Goal: Task Accomplishment & Management: Complete application form

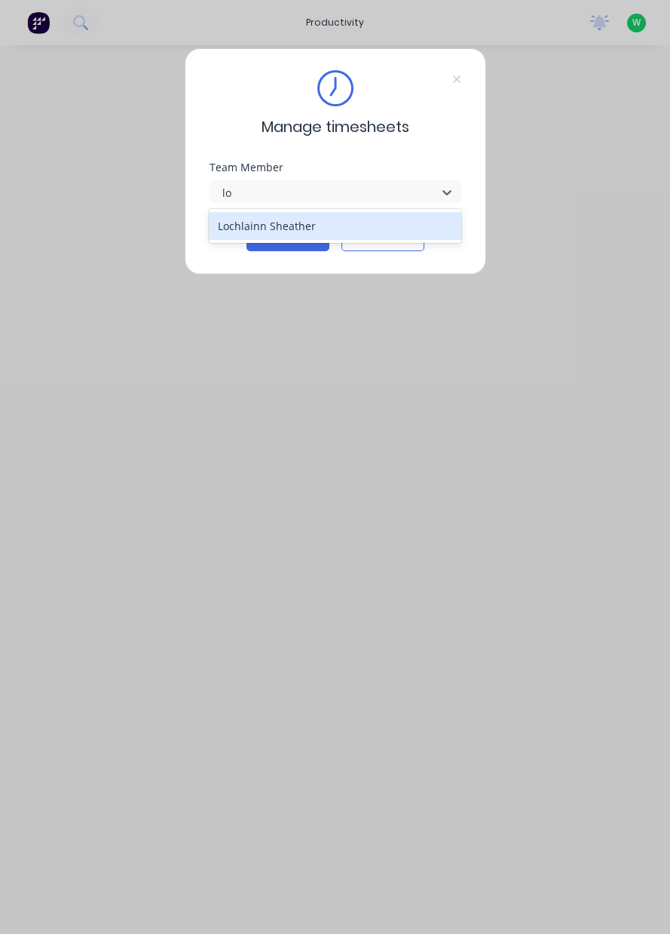
click at [271, 225] on div "Lochlainn Sheather" at bounding box center [335, 226] width 253 height 28
type input "lo"
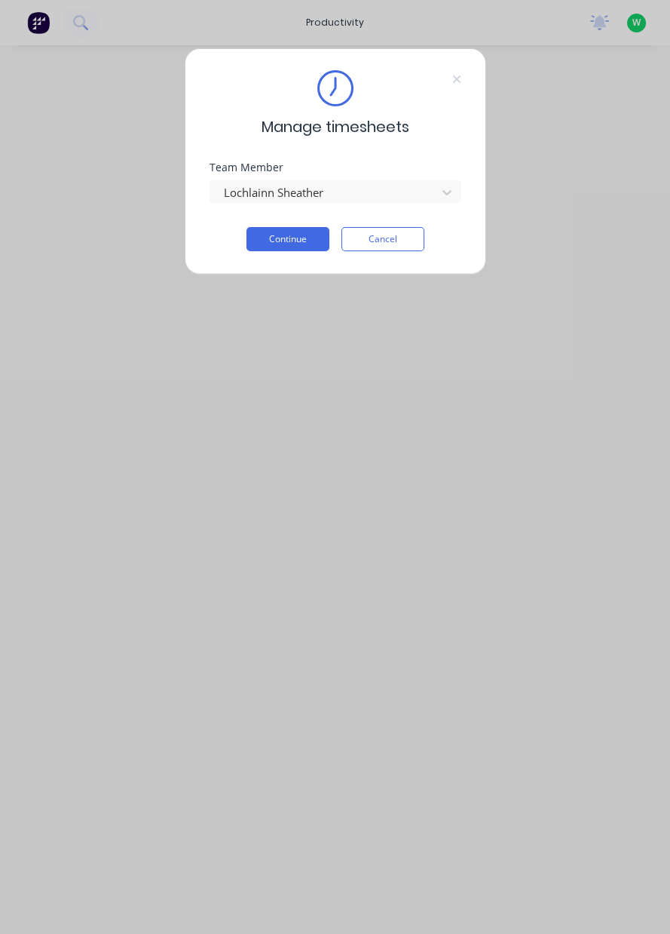
click at [302, 240] on button "Continue" at bounding box center [288, 239] width 83 height 24
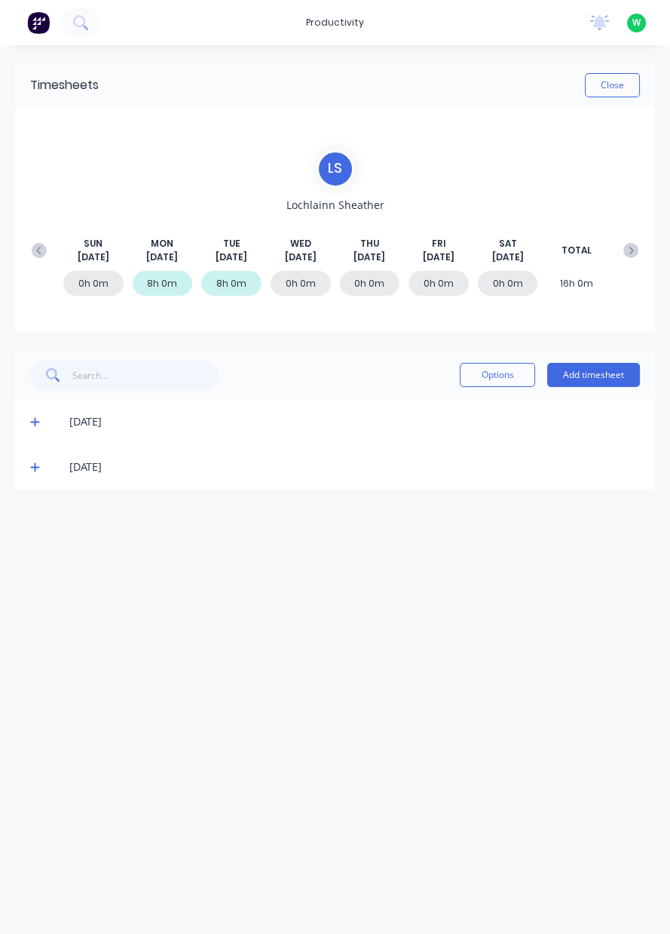
click at [597, 370] on button "Add timesheet" at bounding box center [593, 375] width 93 height 24
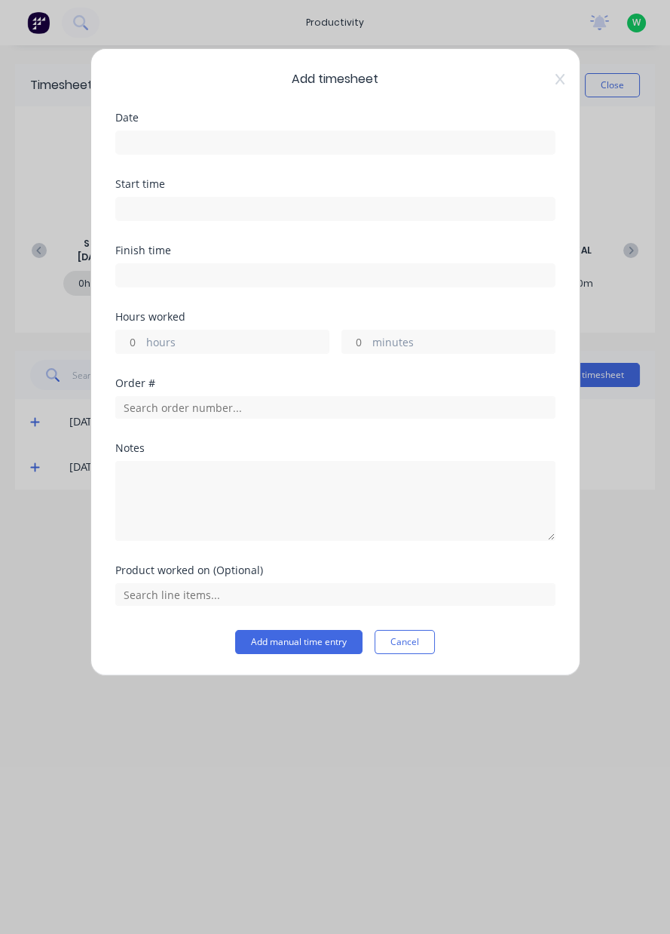
click at [140, 340] on input "hours" at bounding box center [129, 341] width 26 height 23
type input "1"
click at [232, 400] on input "text" at bounding box center [335, 407] width 440 height 23
click at [29, 443] on div "Add timesheet Date Start time Finish time Hours worked 1 hours minutes Order # …" at bounding box center [335, 467] width 670 height 934
click at [41, 459] on div "Add timesheet Date Start time Finish time Hours worked 1 hours minutes Order # …" at bounding box center [335, 467] width 670 height 934
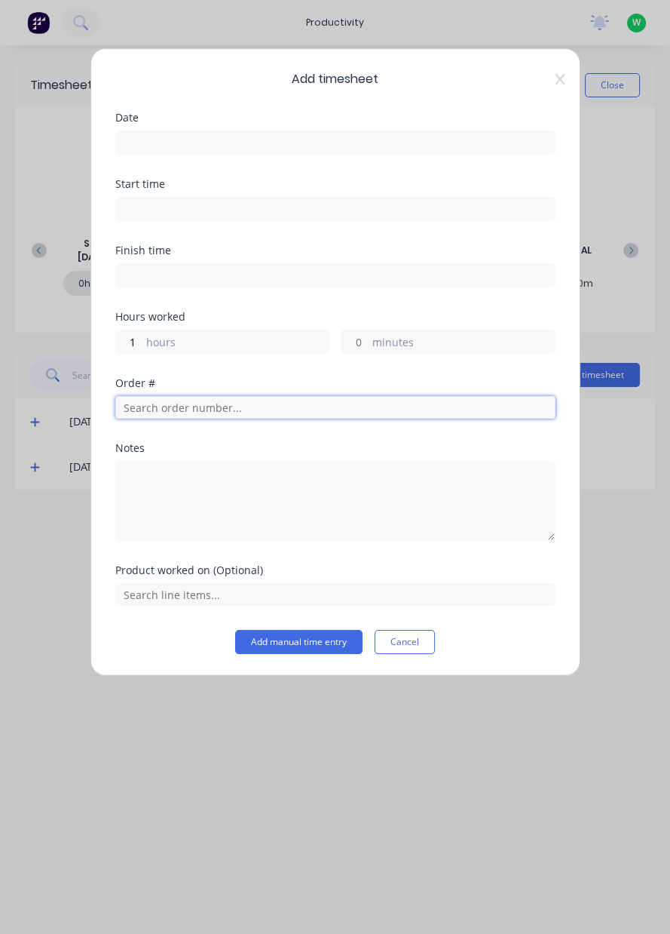
click at [213, 409] on input "text" at bounding box center [335, 407] width 440 height 23
type input "18772"
click at [252, 454] on span "Dendrobium Coal Pty Ltd" at bounding box center [335, 461] width 416 height 14
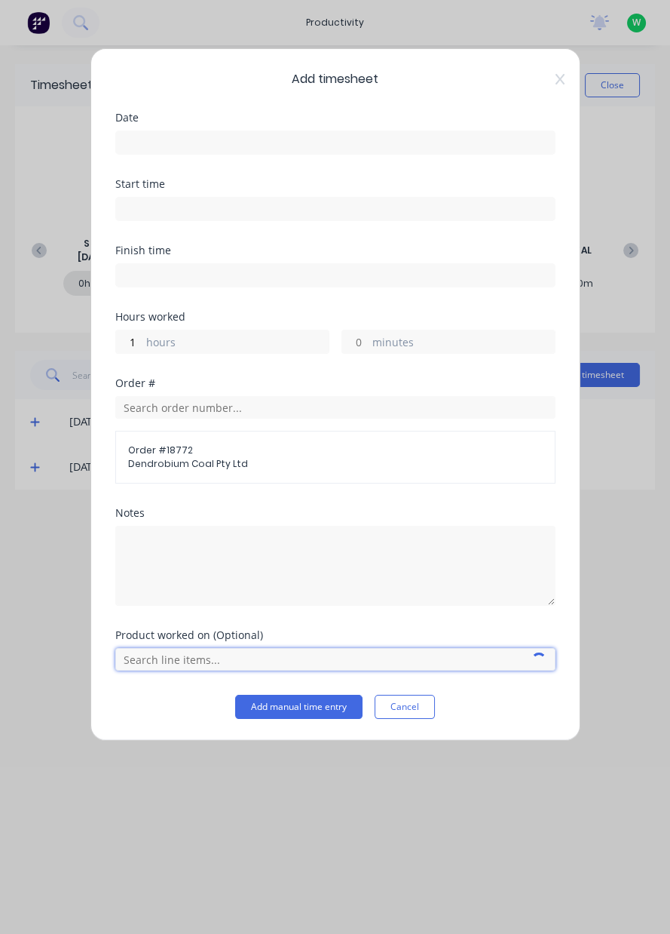
click at [179, 651] on input "text" at bounding box center [335, 659] width 440 height 23
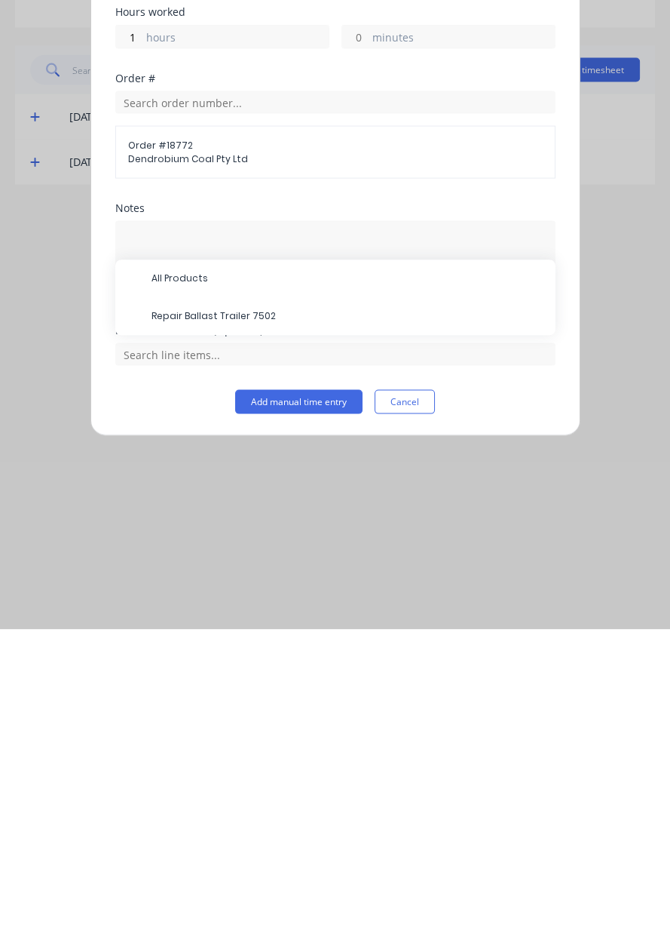
click at [307, 586] on span "All Products" at bounding box center [348, 584] width 392 height 14
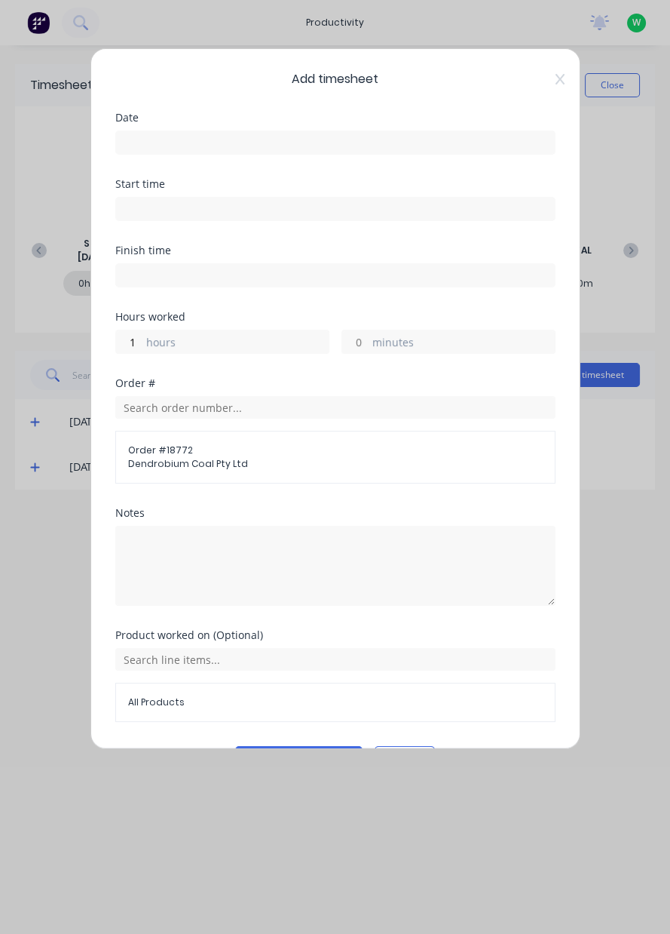
click at [237, 139] on input at bounding box center [335, 142] width 439 height 23
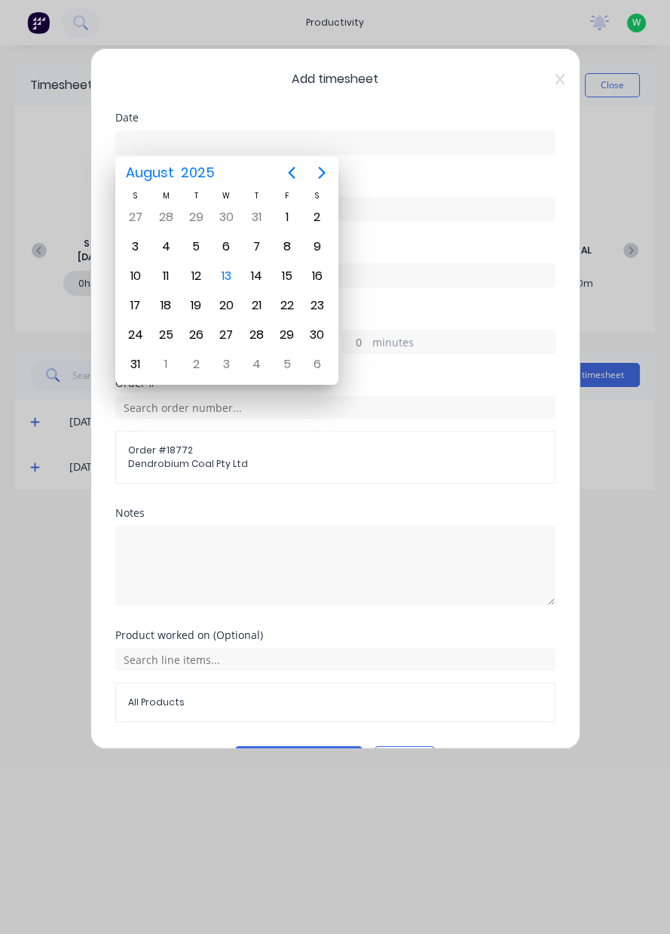
click at [228, 271] on div "13" at bounding box center [226, 276] width 23 height 23
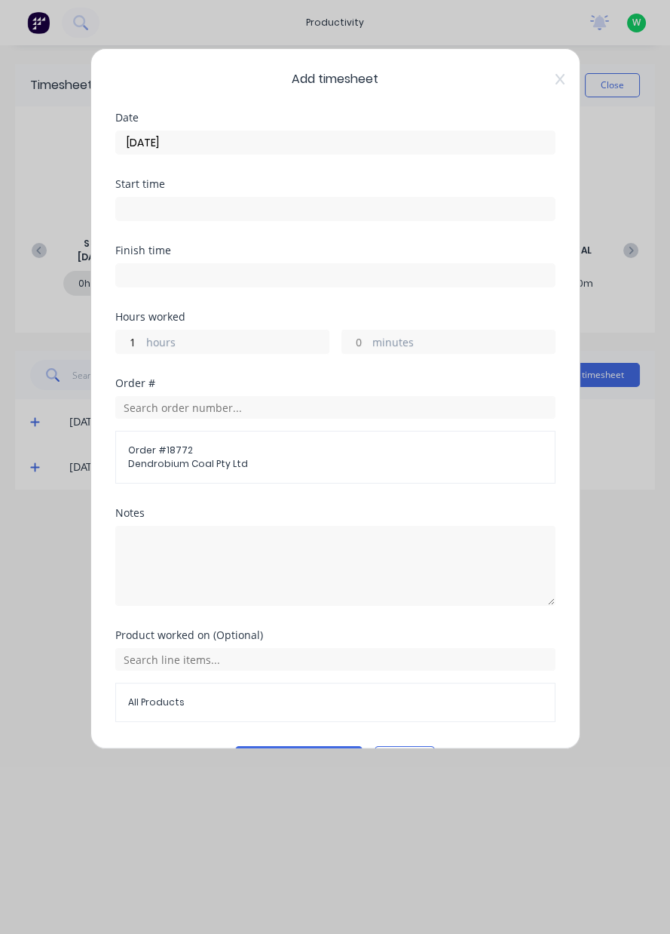
type input "[DATE]"
click at [308, 746] on button "Add manual time entry" at bounding box center [298, 758] width 127 height 24
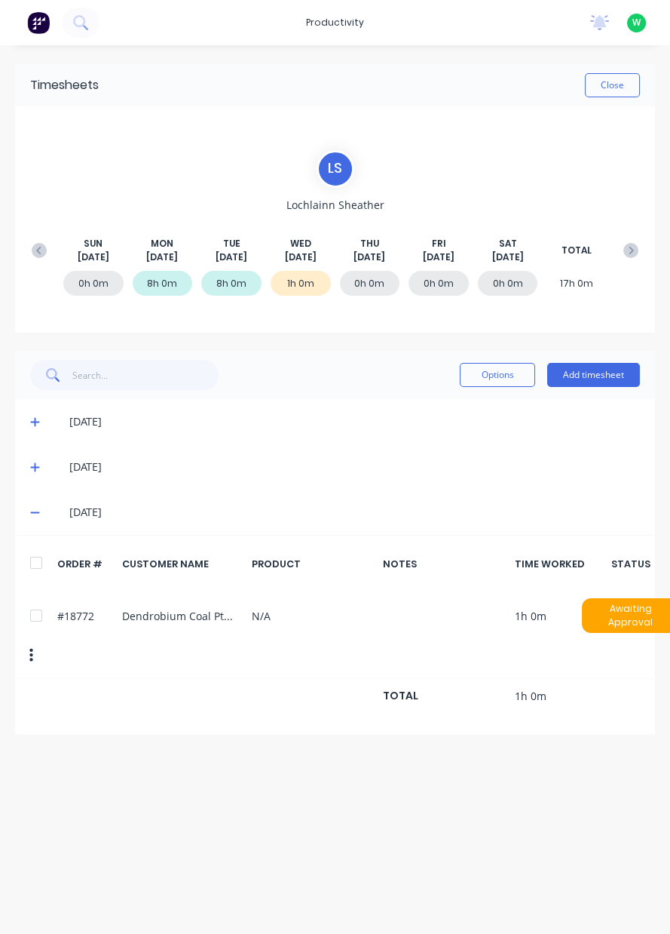
click at [602, 371] on button "Add timesheet" at bounding box center [593, 375] width 93 height 24
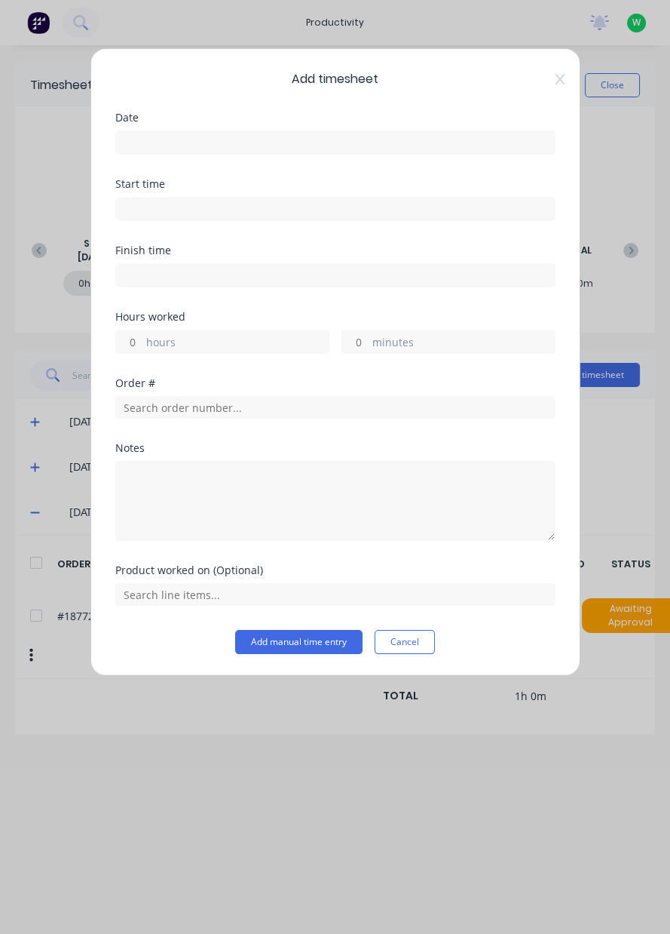
click at [246, 138] on input at bounding box center [335, 142] width 439 height 23
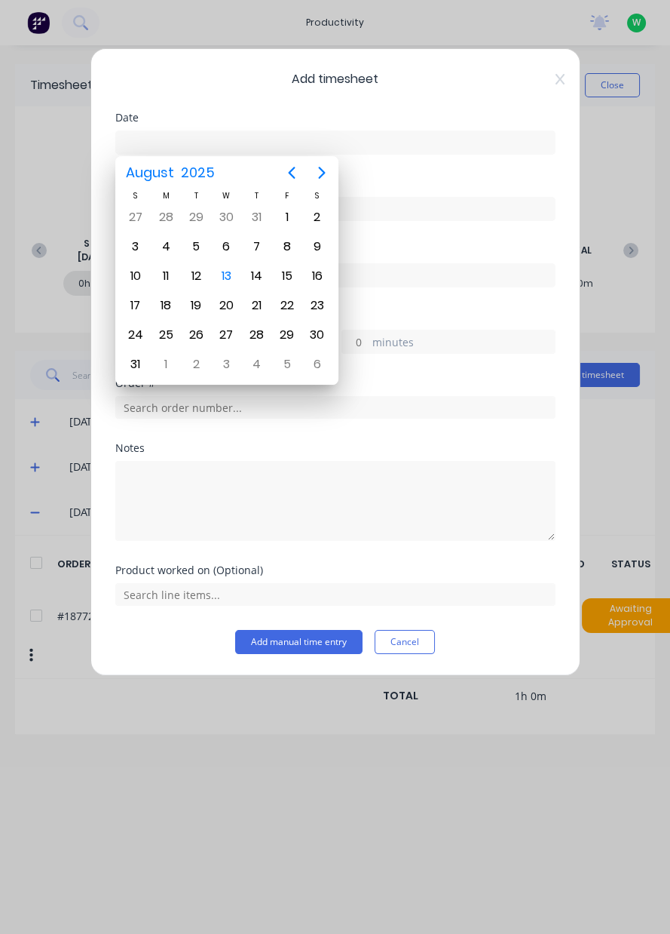
click at [232, 277] on div "13" at bounding box center [226, 276] width 23 height 23
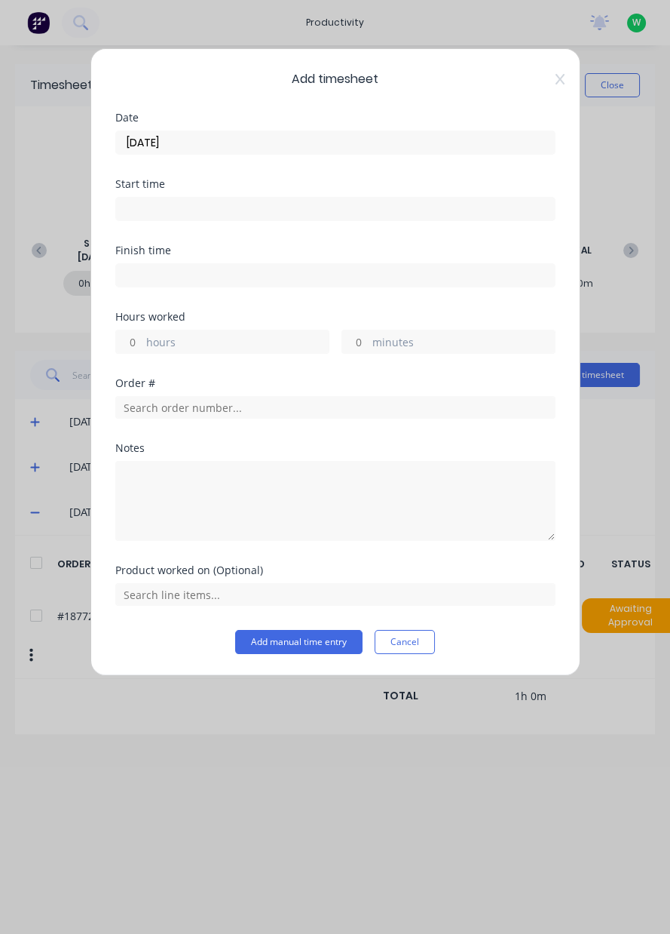
type input "[DATE]"
click at [186, 398] on input "text" at bounding box center [335, 407] width 440 height 23
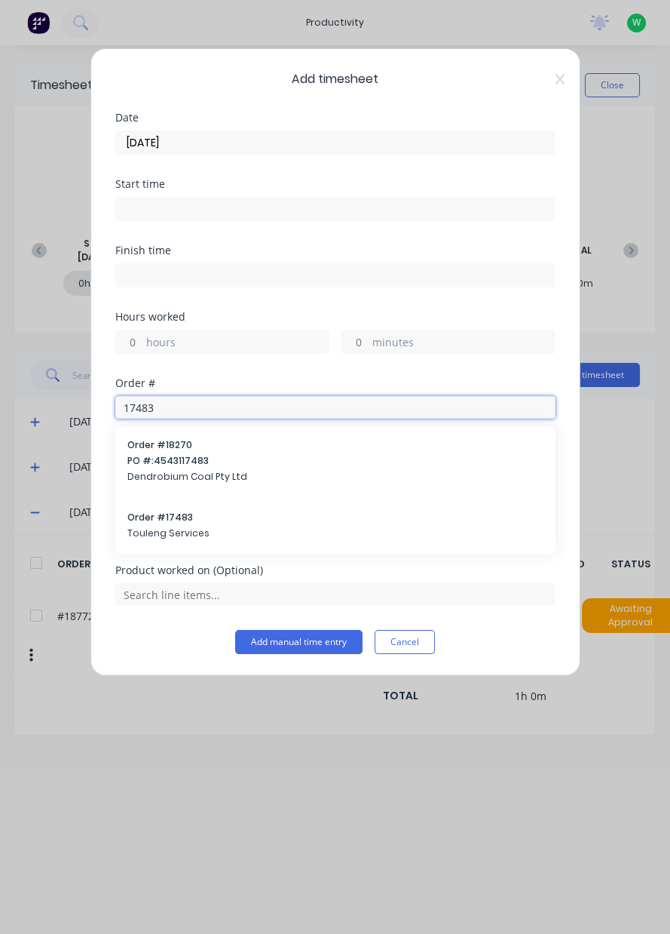
type input "17483"
click at [238, 518] on span "Order # 17483" at bounding box center [335, 518] width 416 height 14
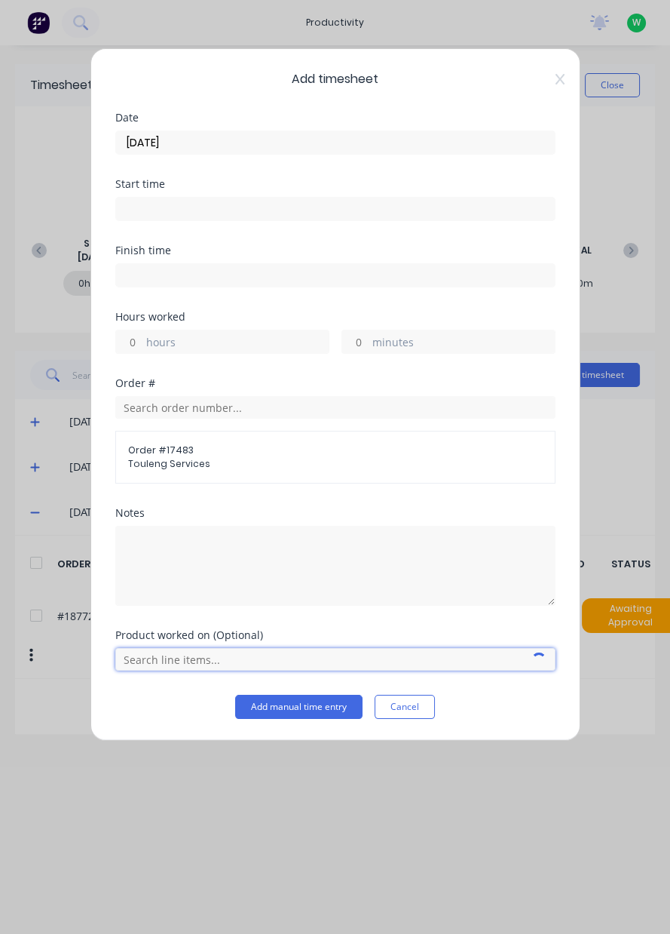
click at [210, 651] on input "text" at bounding box center [335, 659] width 440 height 23
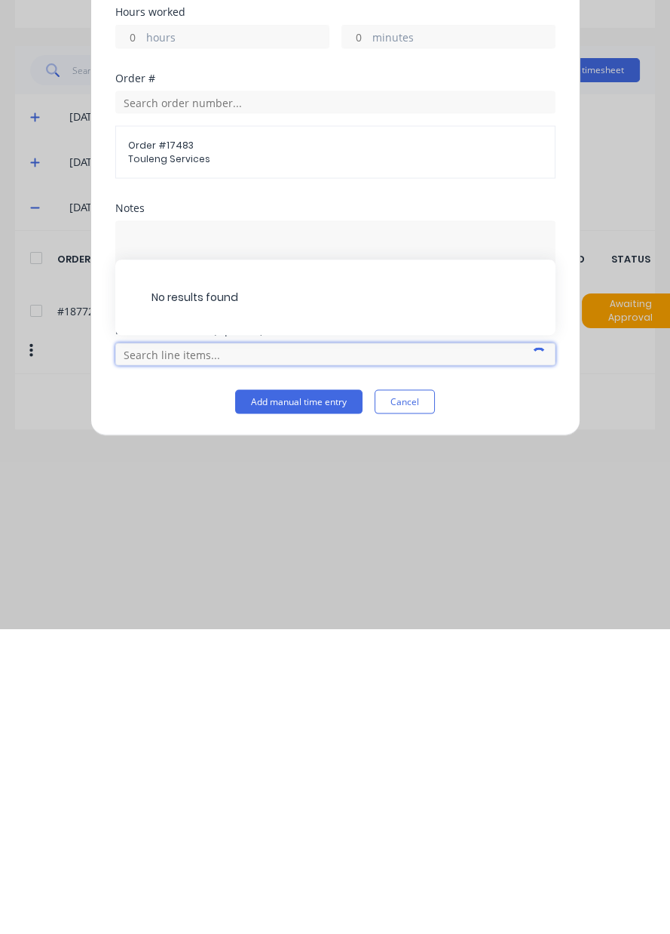
scroll to position [37, 0]
click at [225, 657] on input "text" at bounding box center [335, 659] width 440 height 23
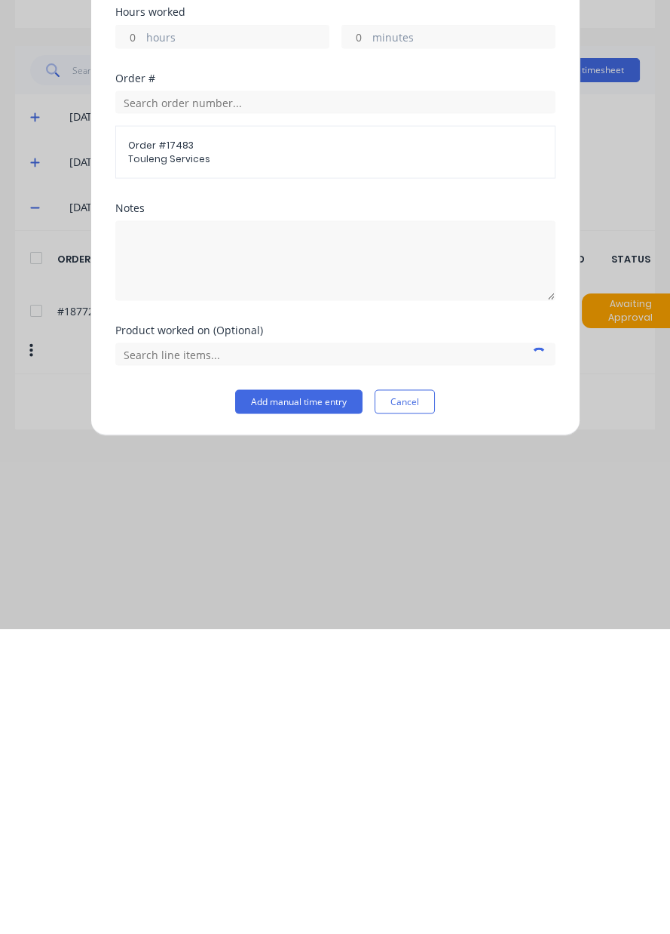
click at [293, 627] on div "Notes" at bounding box center [335, 568] width 440 height 122
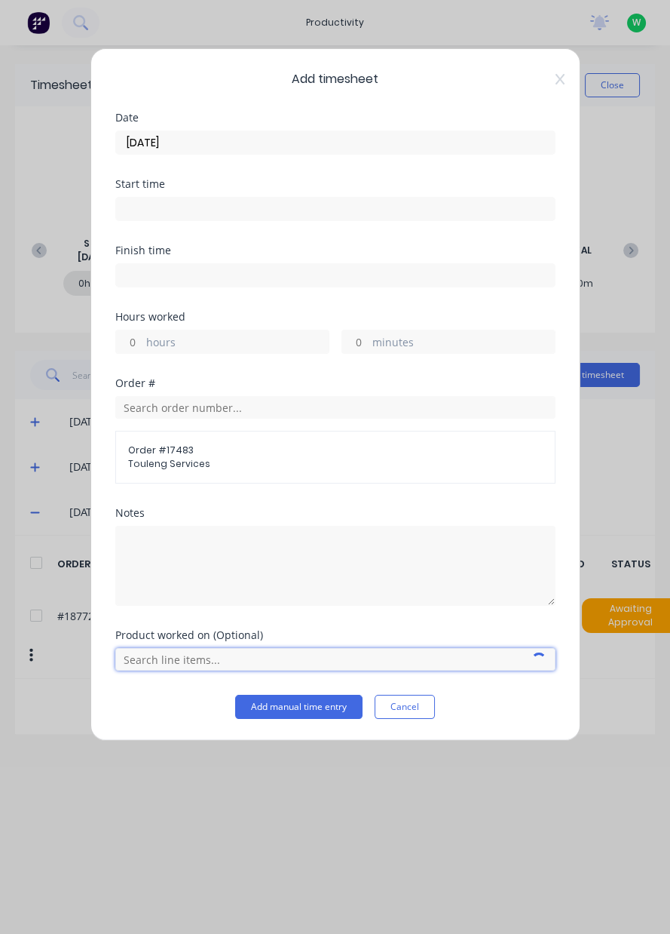
click at [153, 650] on input "text" at bounding box center [335, 659] width 440 height 23
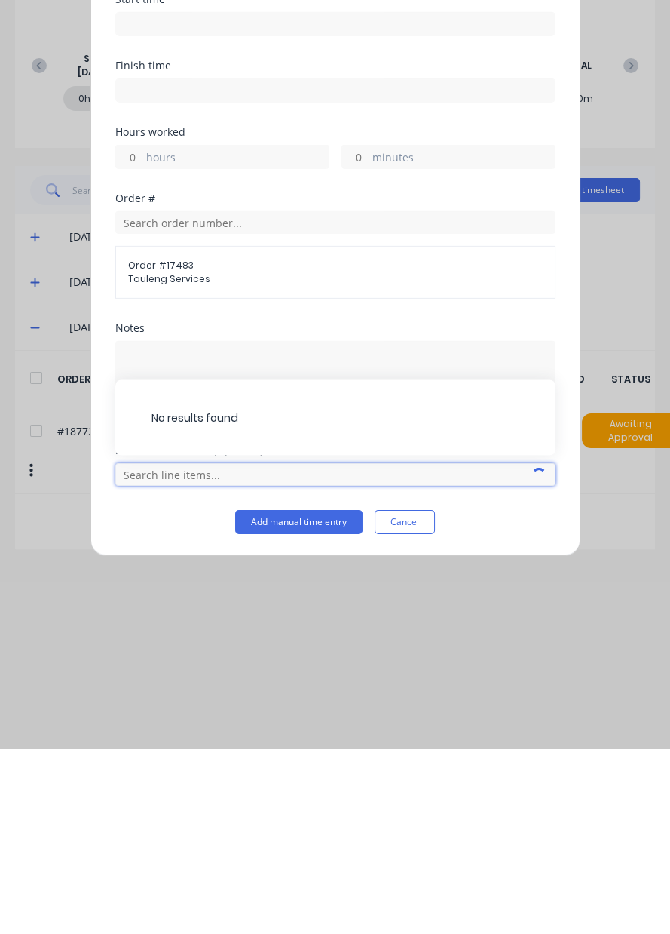
scroll to position [75, 0]
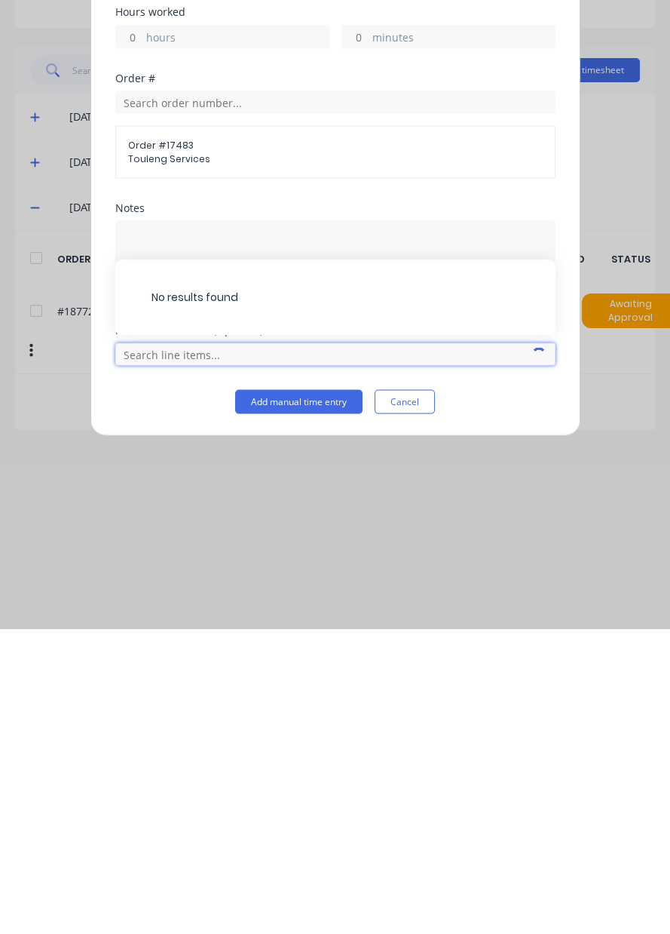
click at [235, 659] on input "text" at bounding box center [335, 659] width 440 height 23
click at [235, 650] on input "text" at bounding box center [335, 659] width 440 height 23
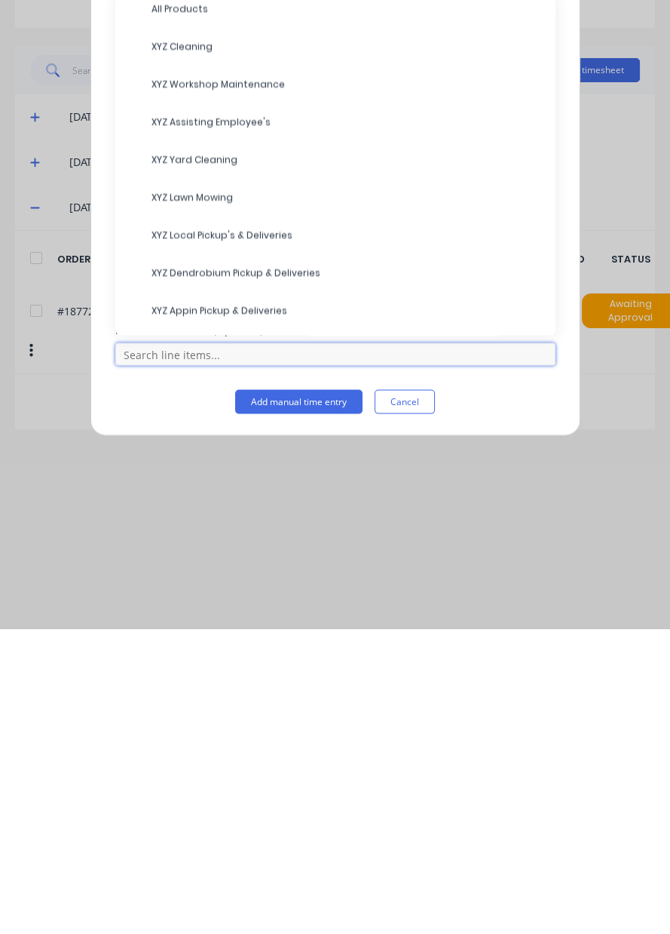
scroll to position [0, 0]
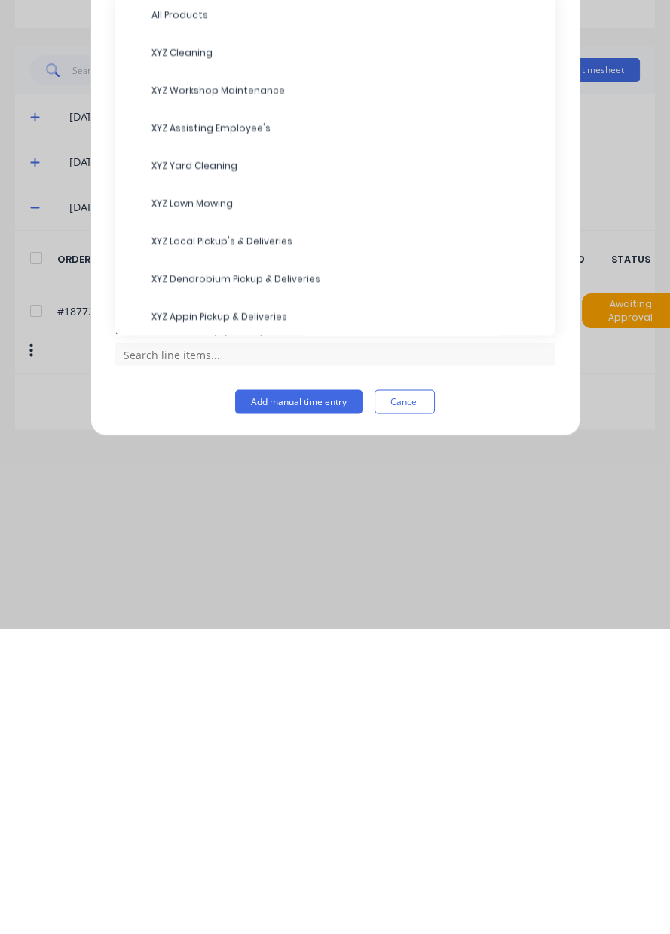
click at [205, 358] on span "XYZ Cleaning" at bounding box center [348, 358] width 392 height 14
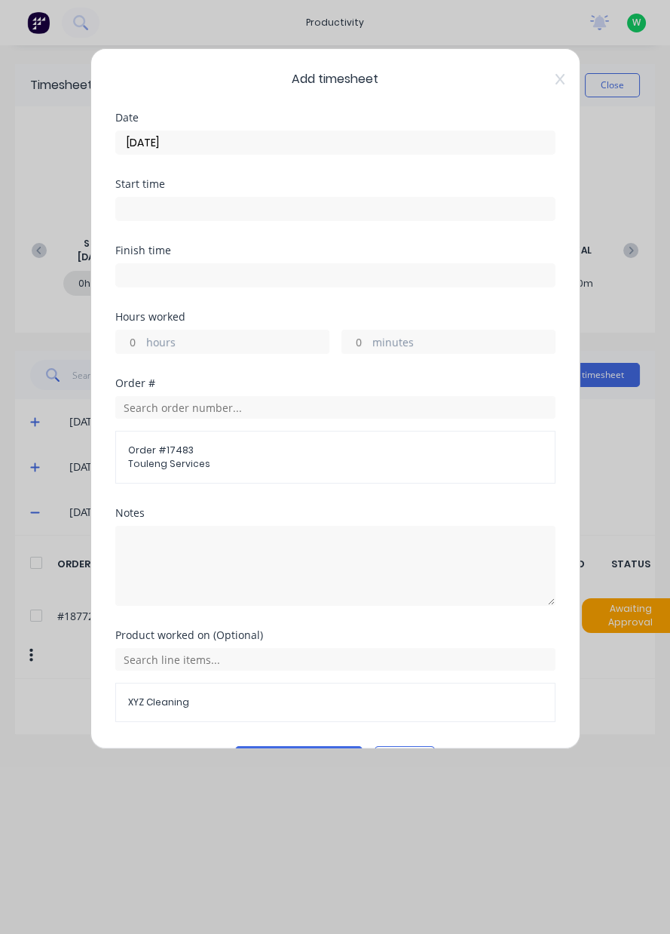
click at [134, 336] on input "hours" at bounding box center [129, 341] width 26 height 23
click at [361, 345] on input "minutes" at bounding box center [355, 341] width 26 height 23
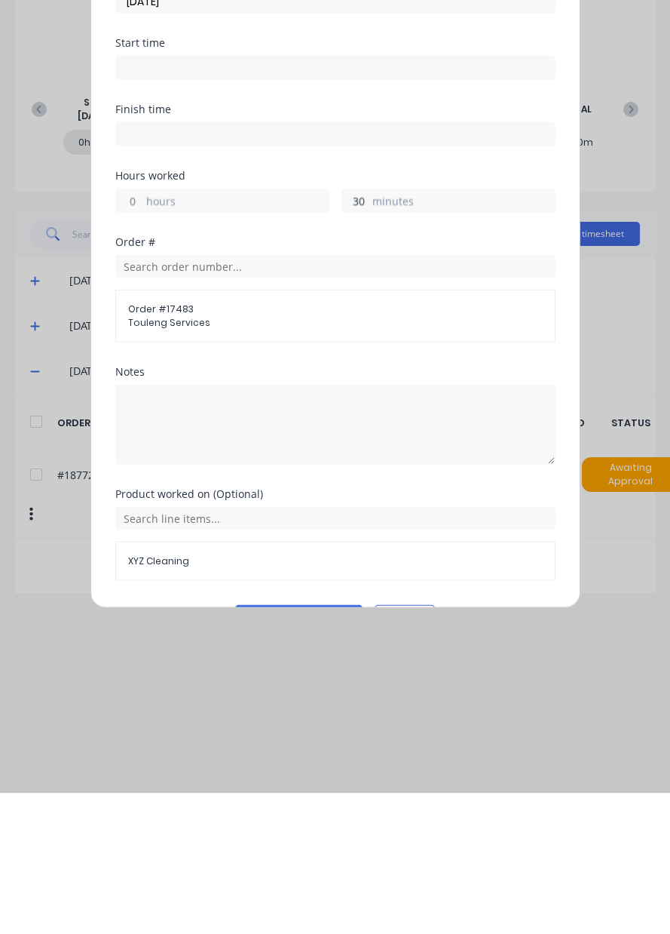
click at [361, 336] on input "30" at bounding box center [355, 341] width 26 height 23
type input "3"
click at [127, 335] on input "hours" at bounding box center [129, 341] width 26 height 23
type input "1"
click at [333, 755] on button "Add manual time entry" at bounding box center [298, 758] width 127 height 24
